Goal: Task Accomplishment & Management: Use online tool/utility

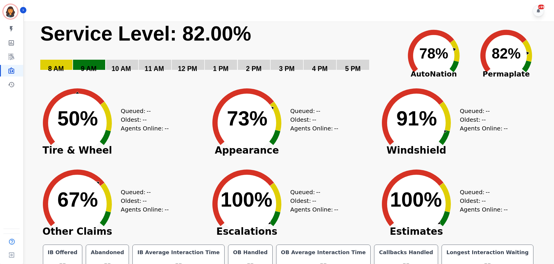
scroll to position [13, 0]
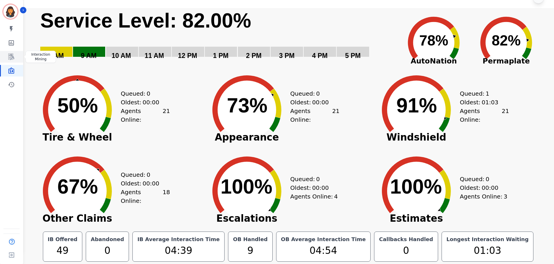
click at [10, 56] on icon "Sidebar" at bounding box center [11, 56] width 7 height 7
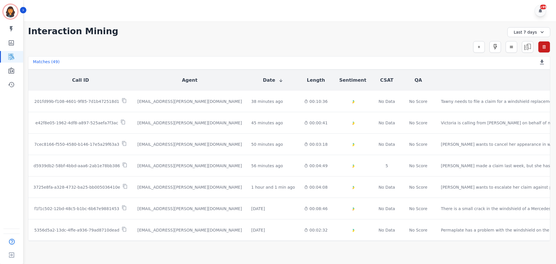
click at [529, 32] on div "Last 7 days" at bounding box center [529, 32] width 43 height 10
click at [528, 53] on li "[DATE]" at bounding box center [532, 53] width 29 height 6
